Goal: Task Accomplishment & Management: Use online tool/utility

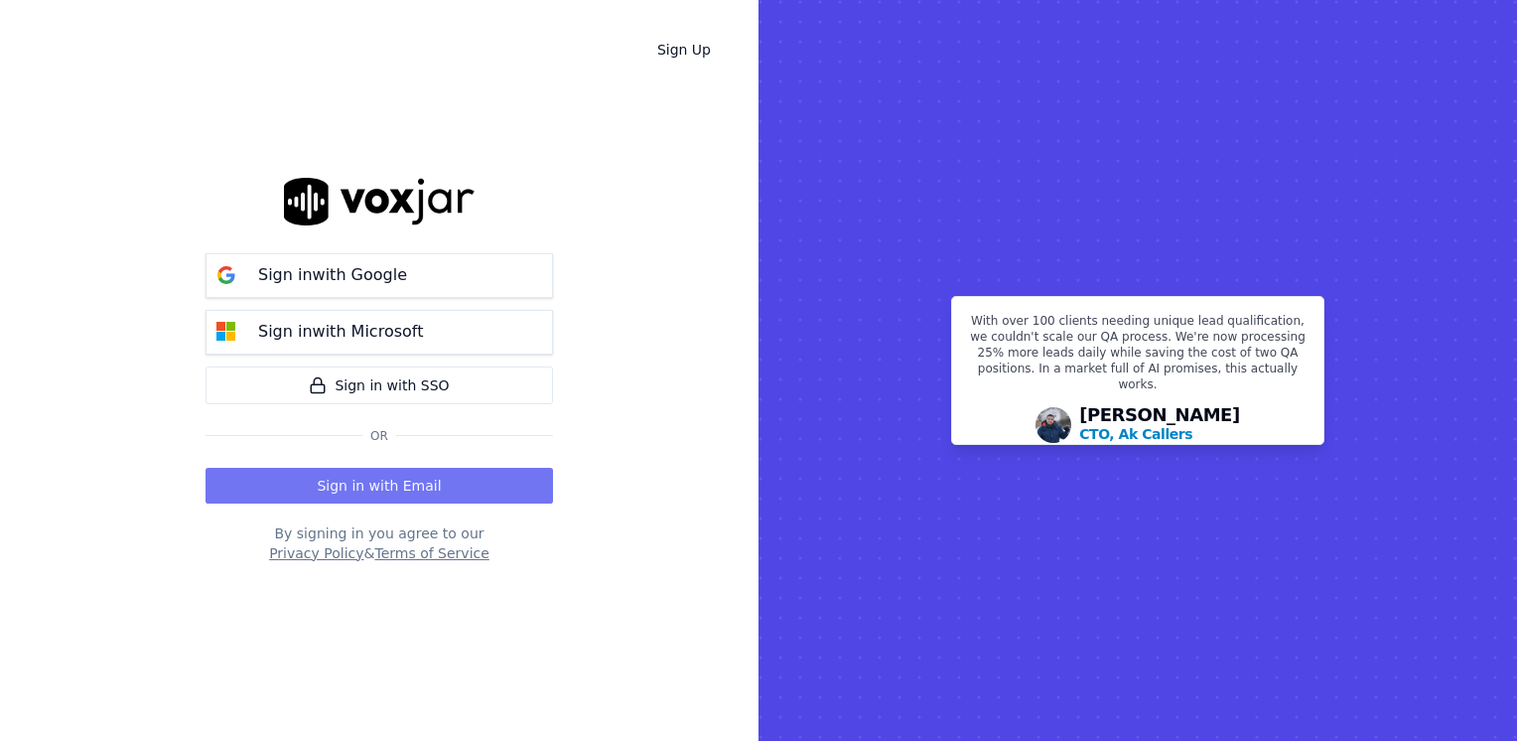
click at [429, 481] on button "Sign in with Email" at bounding box center [379, 486] width 347 height 36
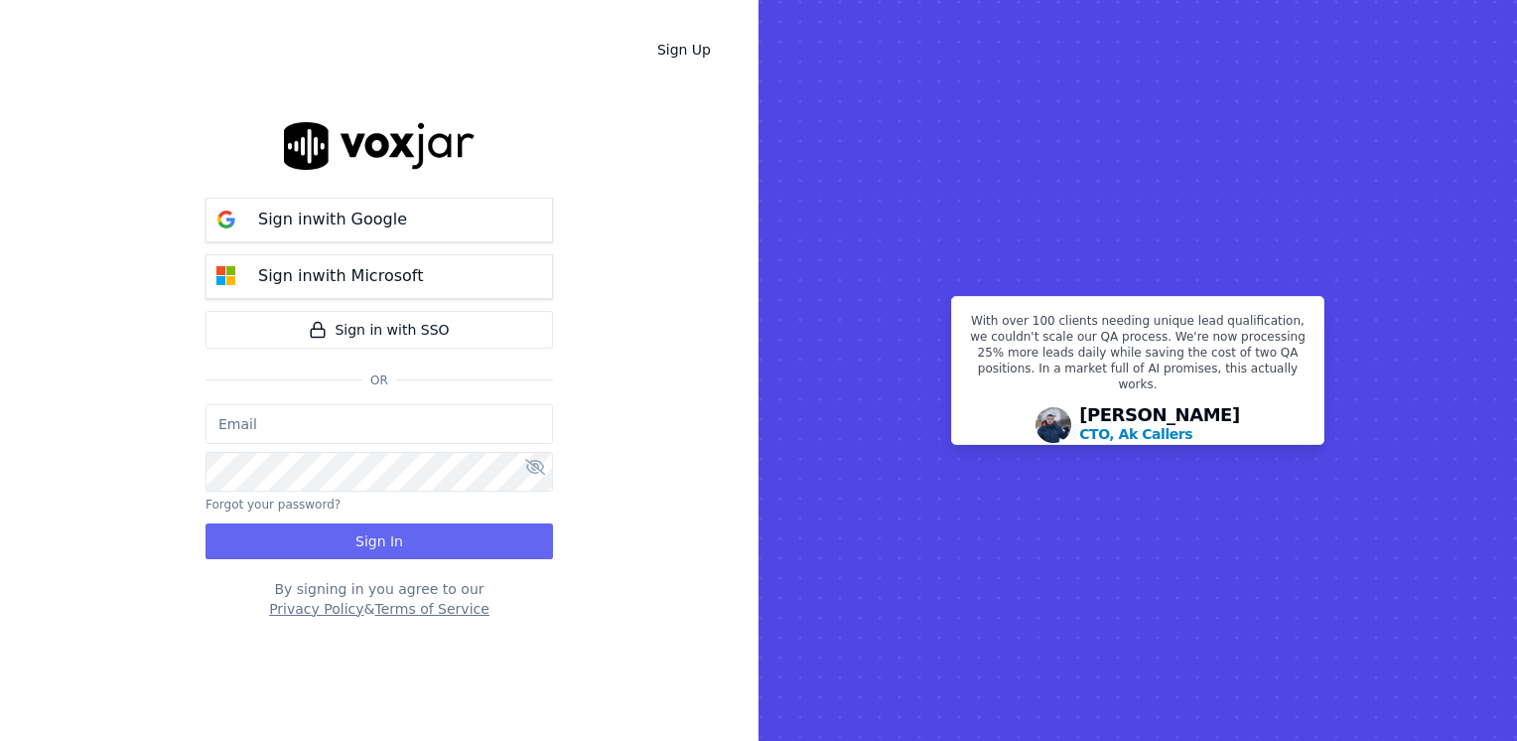
click at [409, 409] on input "email" at bounding box center [379, 424] width 347 height 40
type input "maleman@newwavepower.net"
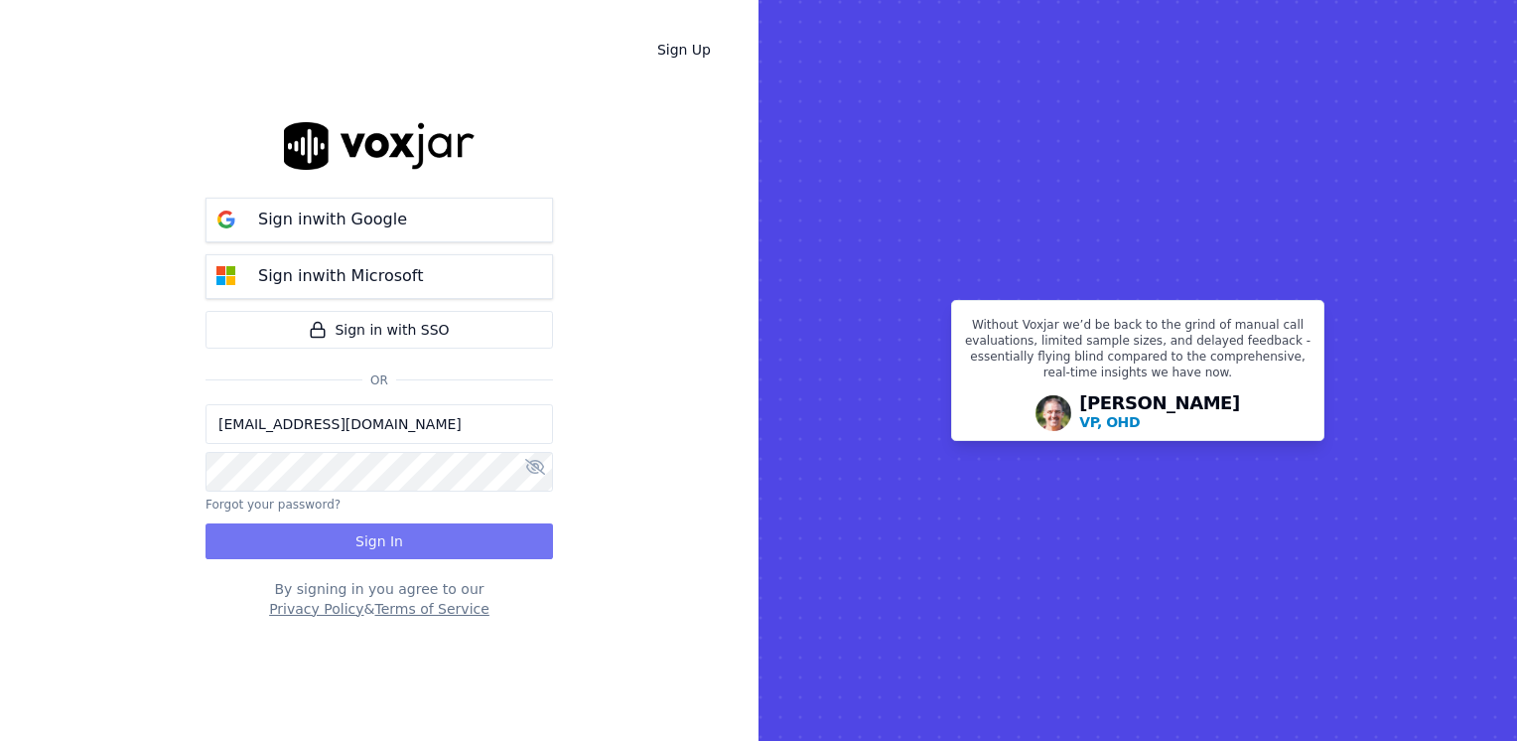
click at [370, 527] on button "Sign In" at bounding box center [379, 541] width 347 height 36
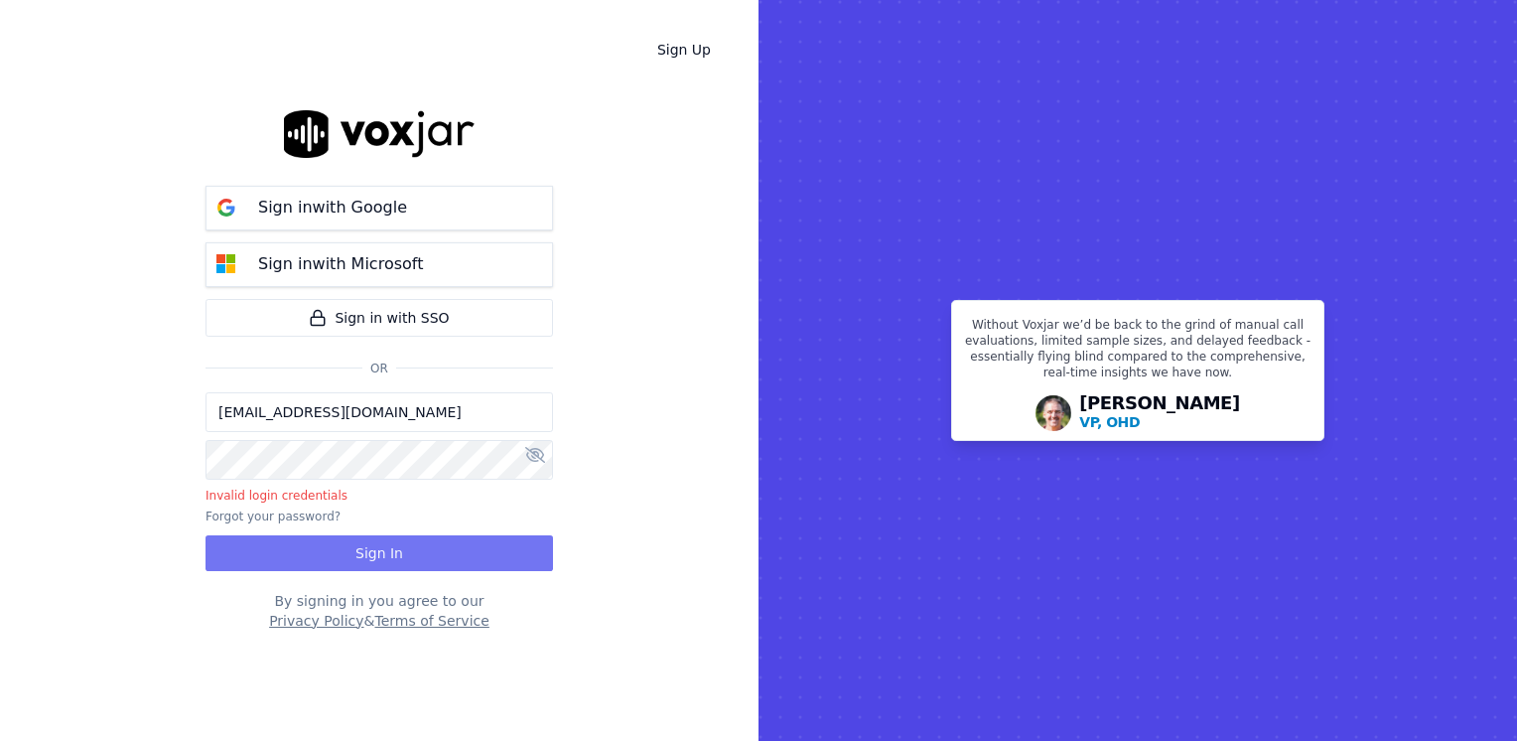
click at [357, 550] on button "Sign In" at bounding box center [379, 553] width 347 height 36
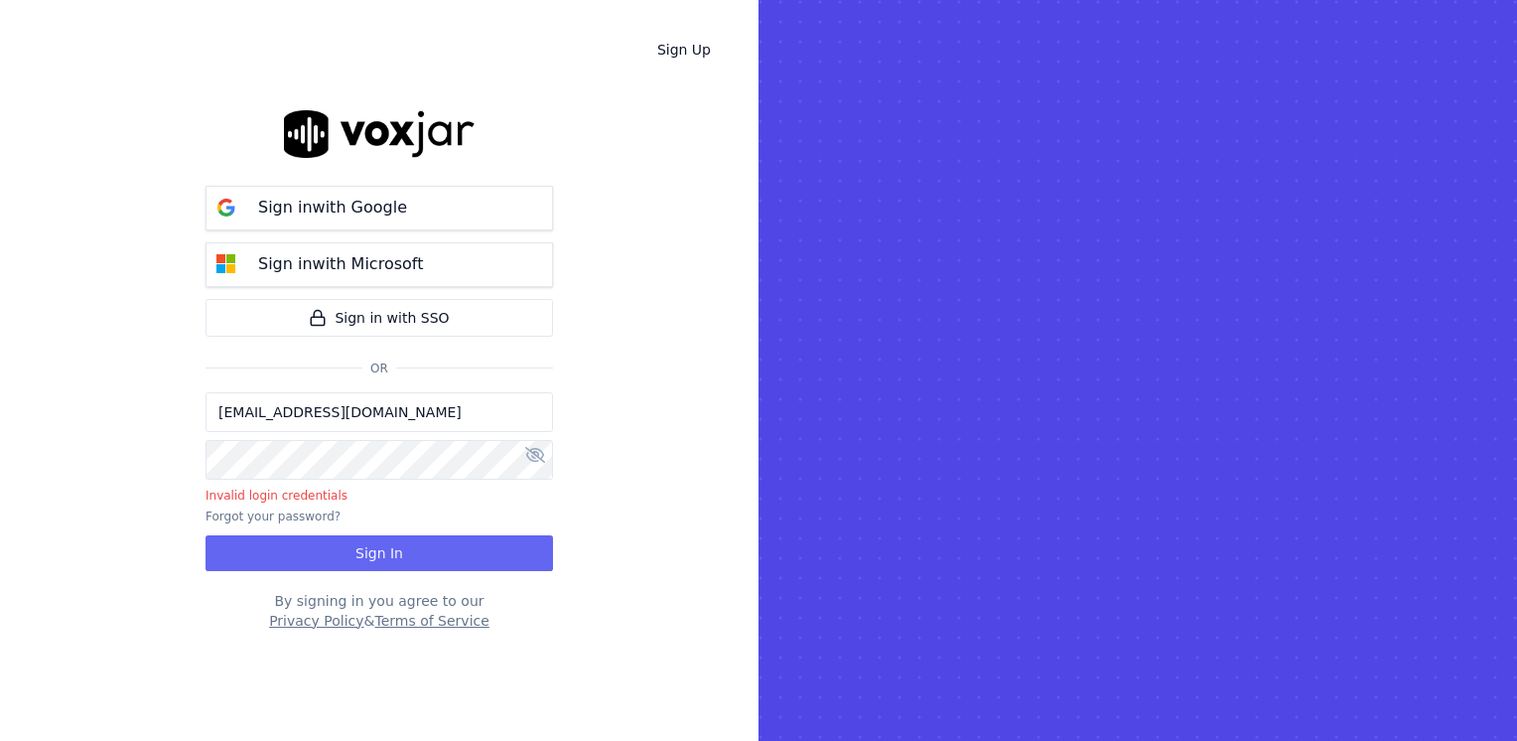
click at [0, 453] on html "Sign Up Sign in with Google Sign in with Microsoft Sign in with SSO Or maleman@…" at bounding box center [758, 370] width 1517 height 741
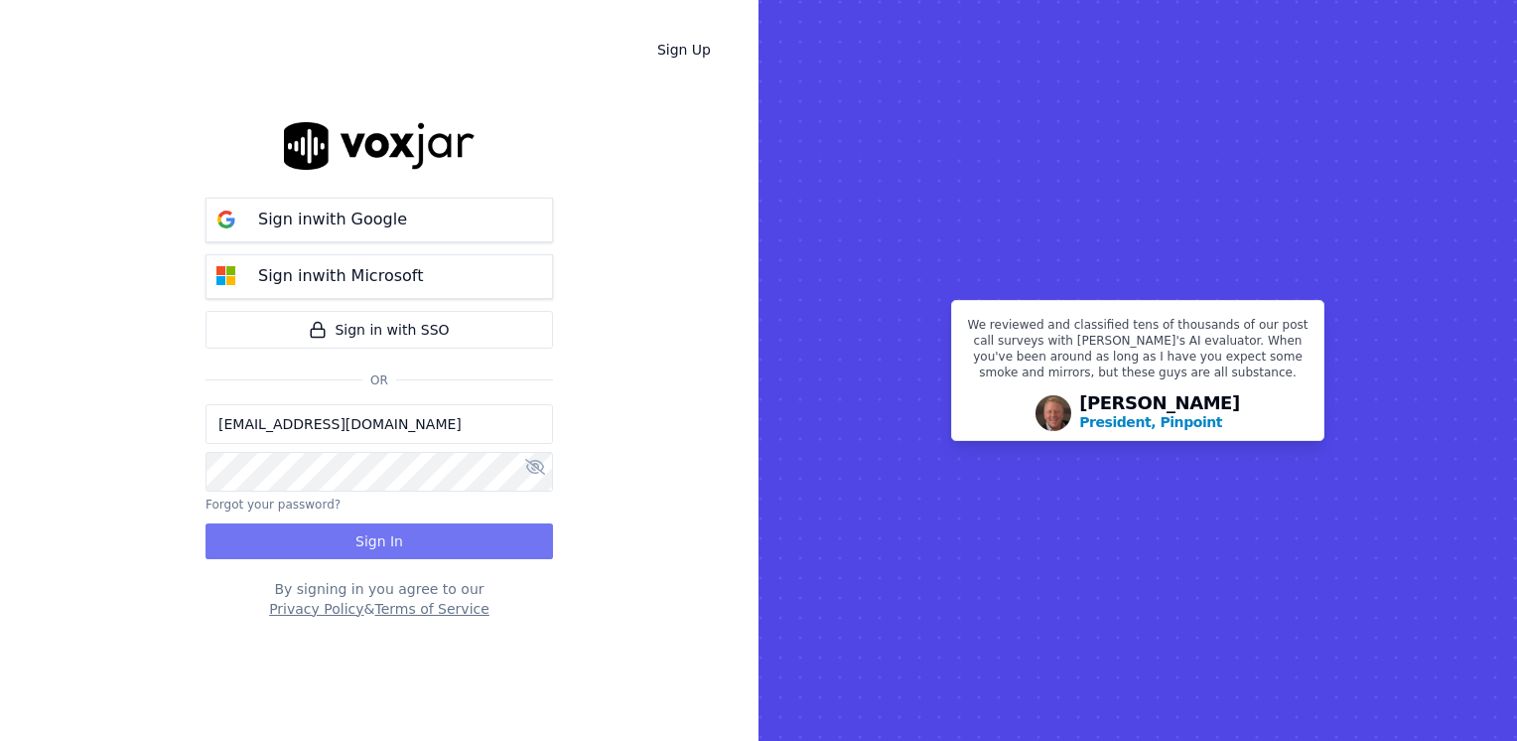
click at [446, 550] on button "Sign In" at bounding box center [379, 541] width 347 height 36
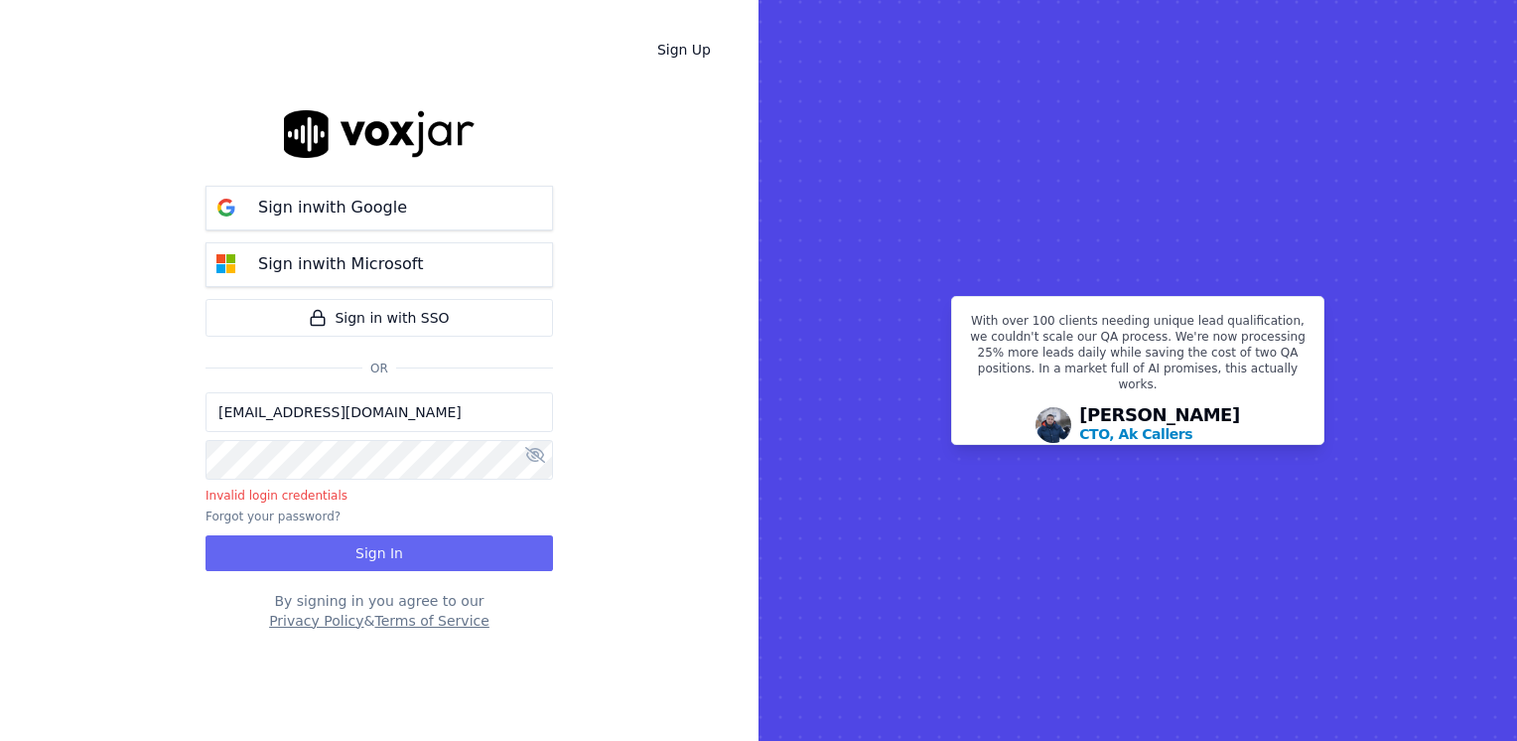
click at [0, 447] on html "Sign Up Sign in with Google Sign in with Microsoft Sign in with SSO Or maleman@…" at bounding box center [758, 370] width 1517 height 741
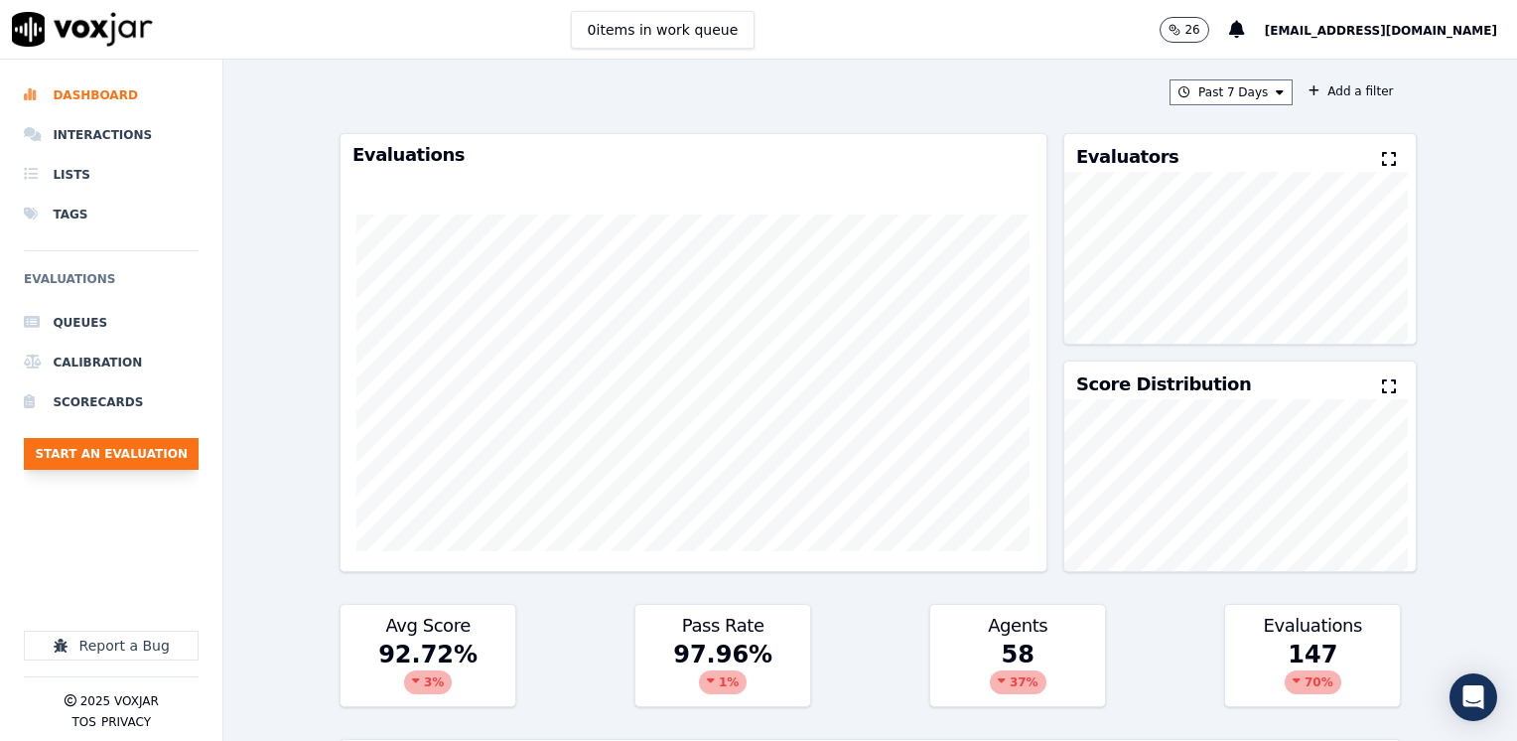
click at [93, 455] on button "Start an Evaluation" at bounding box center [111, 454] width 175 height 32
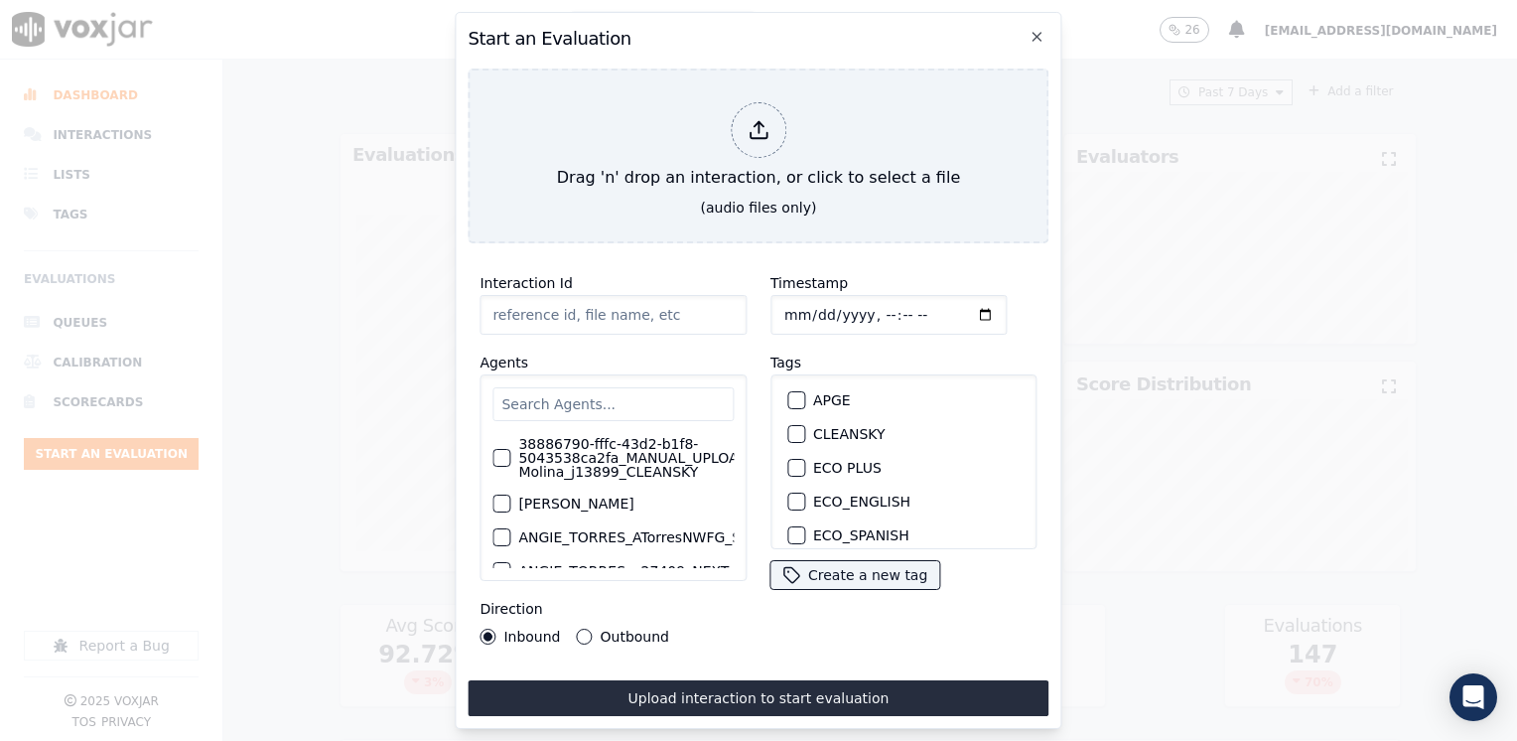
click at [1038, 38] on h2 "Start an Evaluation" at bounding box center [758, 39] width 581 height 28
click at [1039, 29] on icon "button" at bounding box center [1038, 37] width 16 height 16
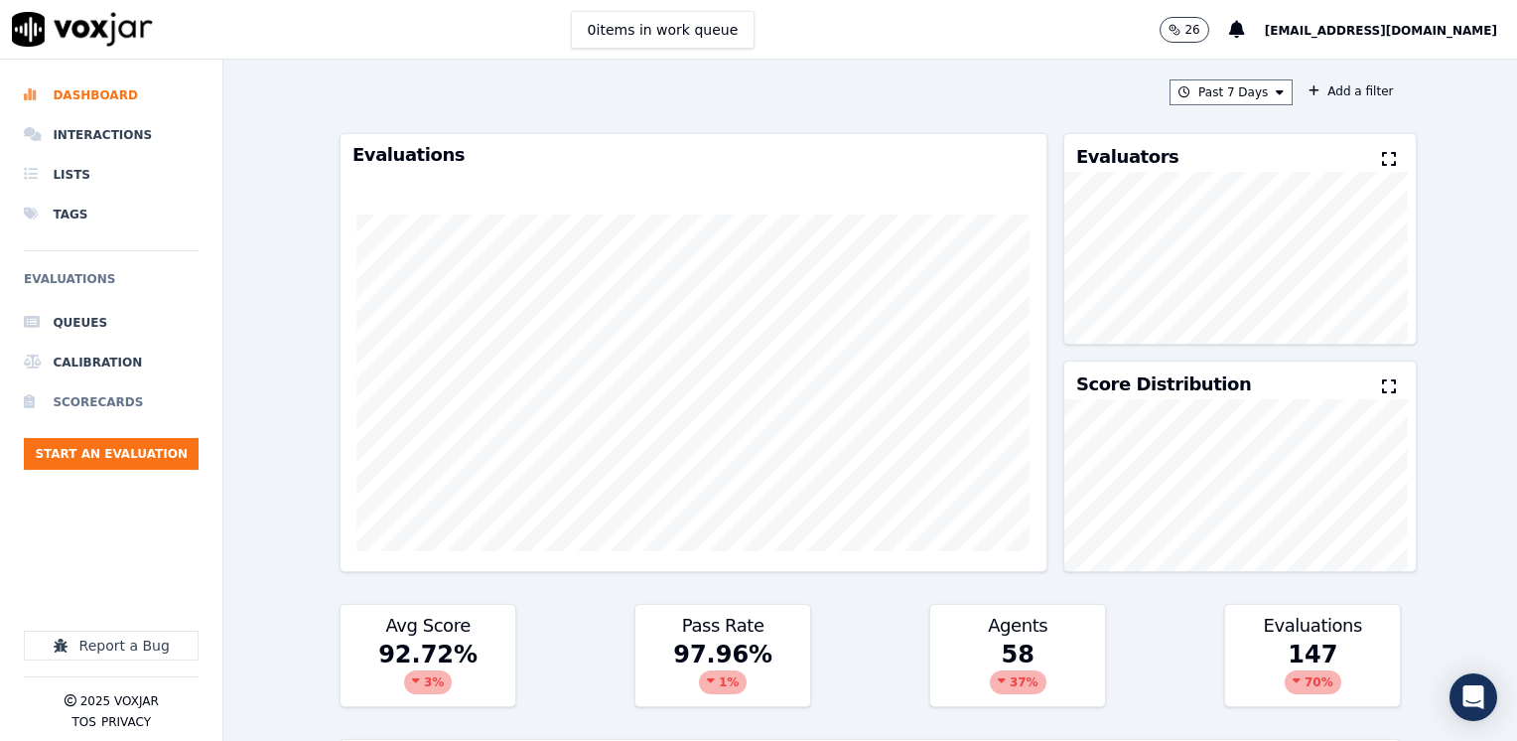
click at [103, 387] on li "Scorecards" at bounding box center [111, 402] width 175 height 40
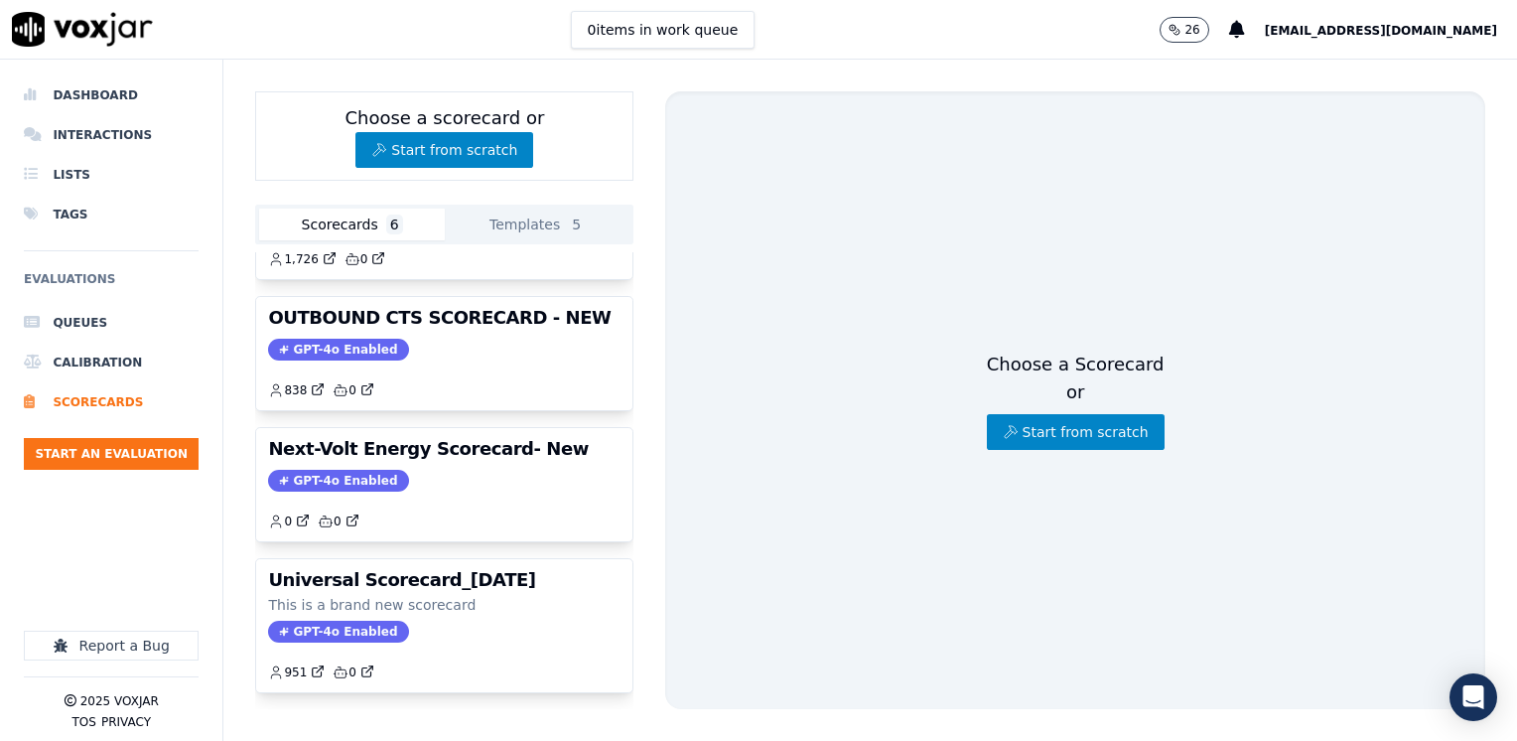
scroll to position [445, 0]
click at [140, 453] on button "Start an Evaluation" at bounding box center [111, 454] width 175 height 32
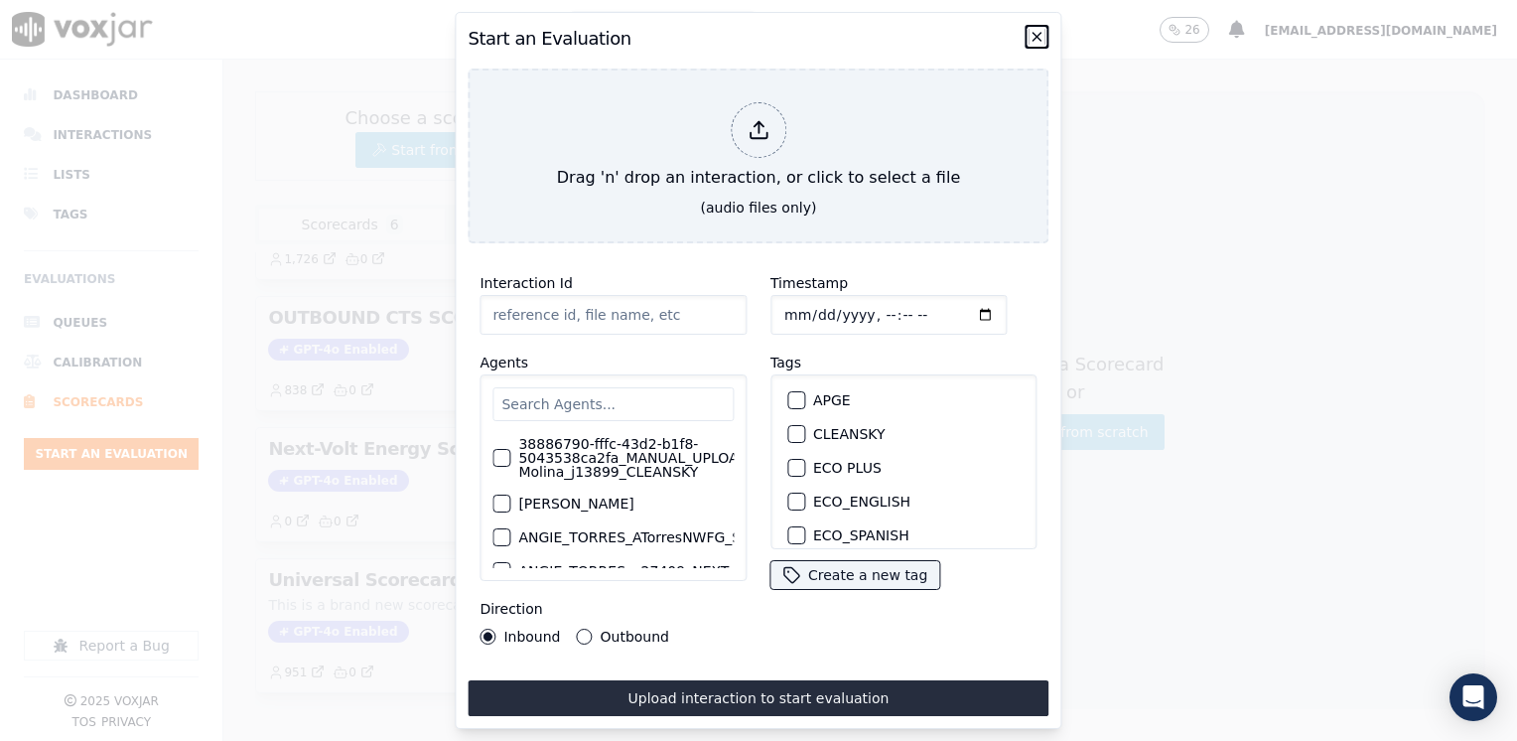
click at [1038, 29] on icon "button" at bounding box center [1038, 37] width 16 height 16
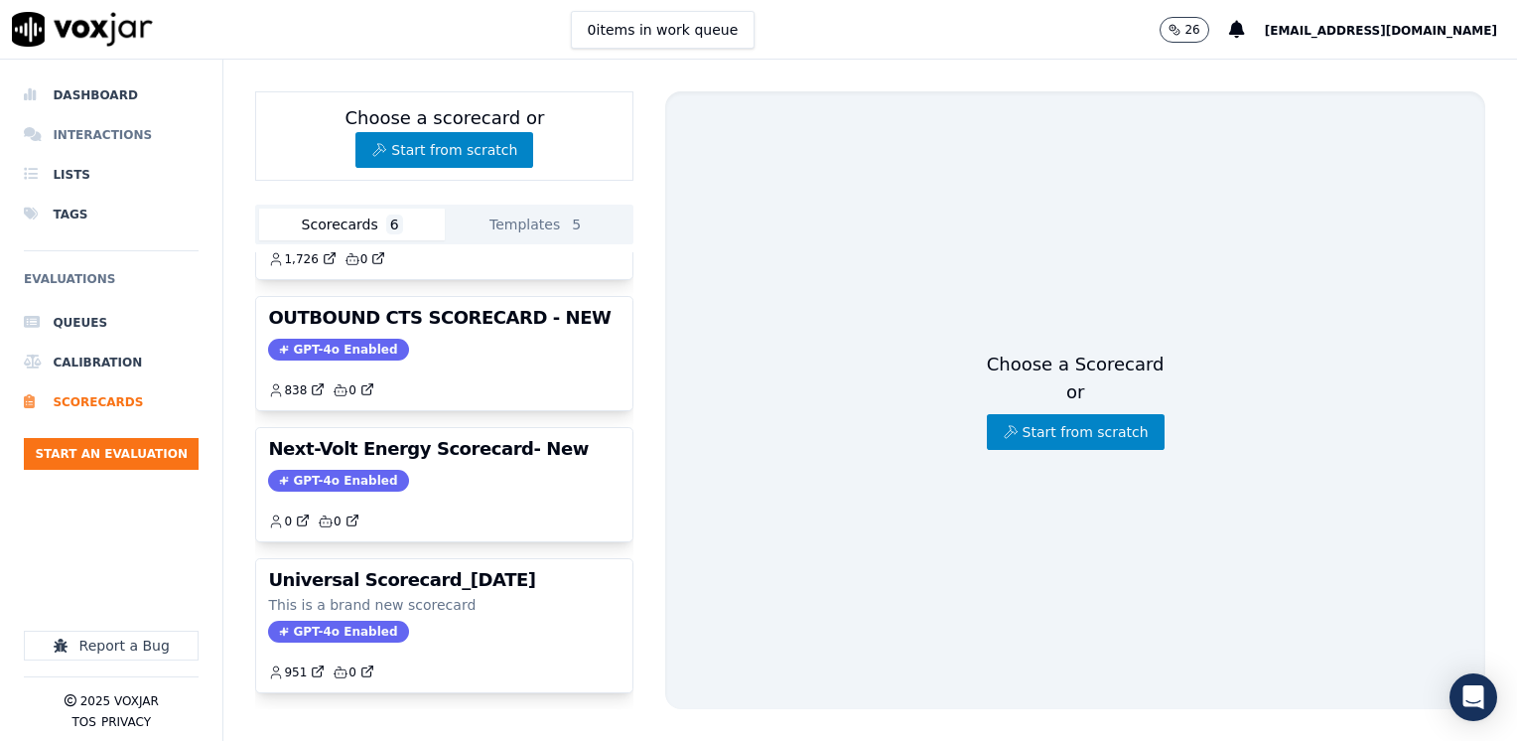
click at [99, 136] on li "Interactions" at bounding box center [111, 135] width 175 height 40
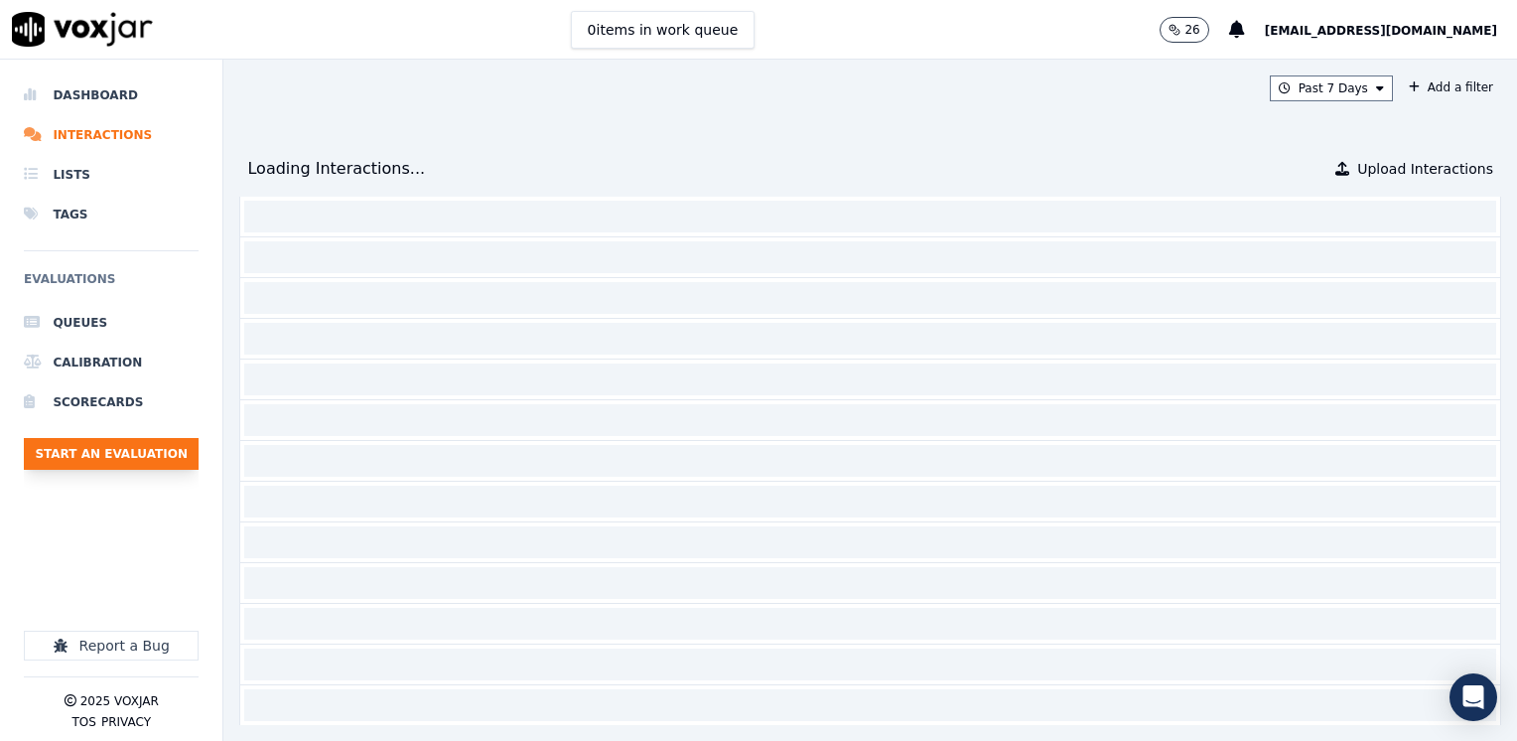
click at [117, 458] on button "Start an Evaluation" at bounding box center [111, 454] width 175 height 32
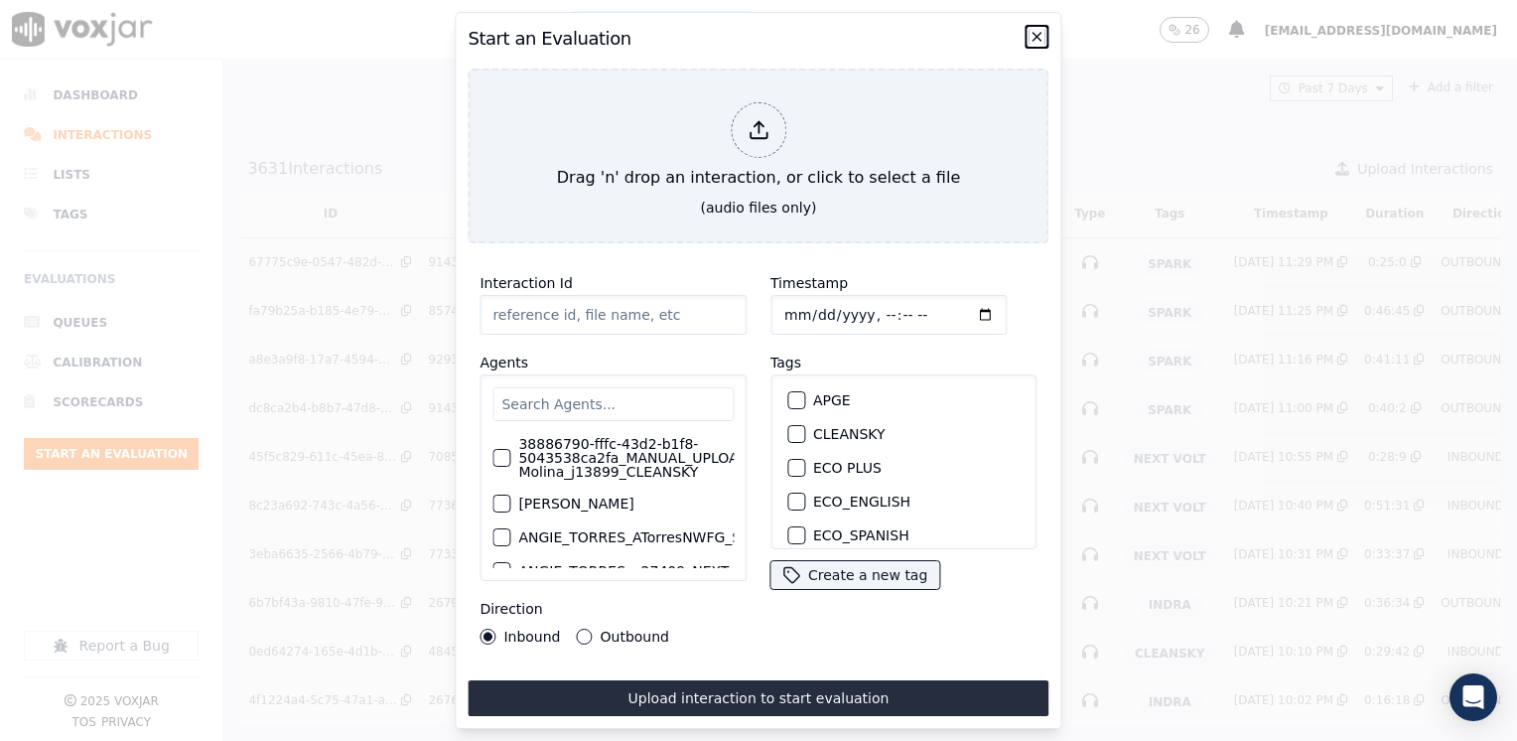
click at [1035, 33] on icon "button" at bounding box center [1038, 37] width 8 height 8
